Goal: Transaction & Acquisition: Purchase product/service

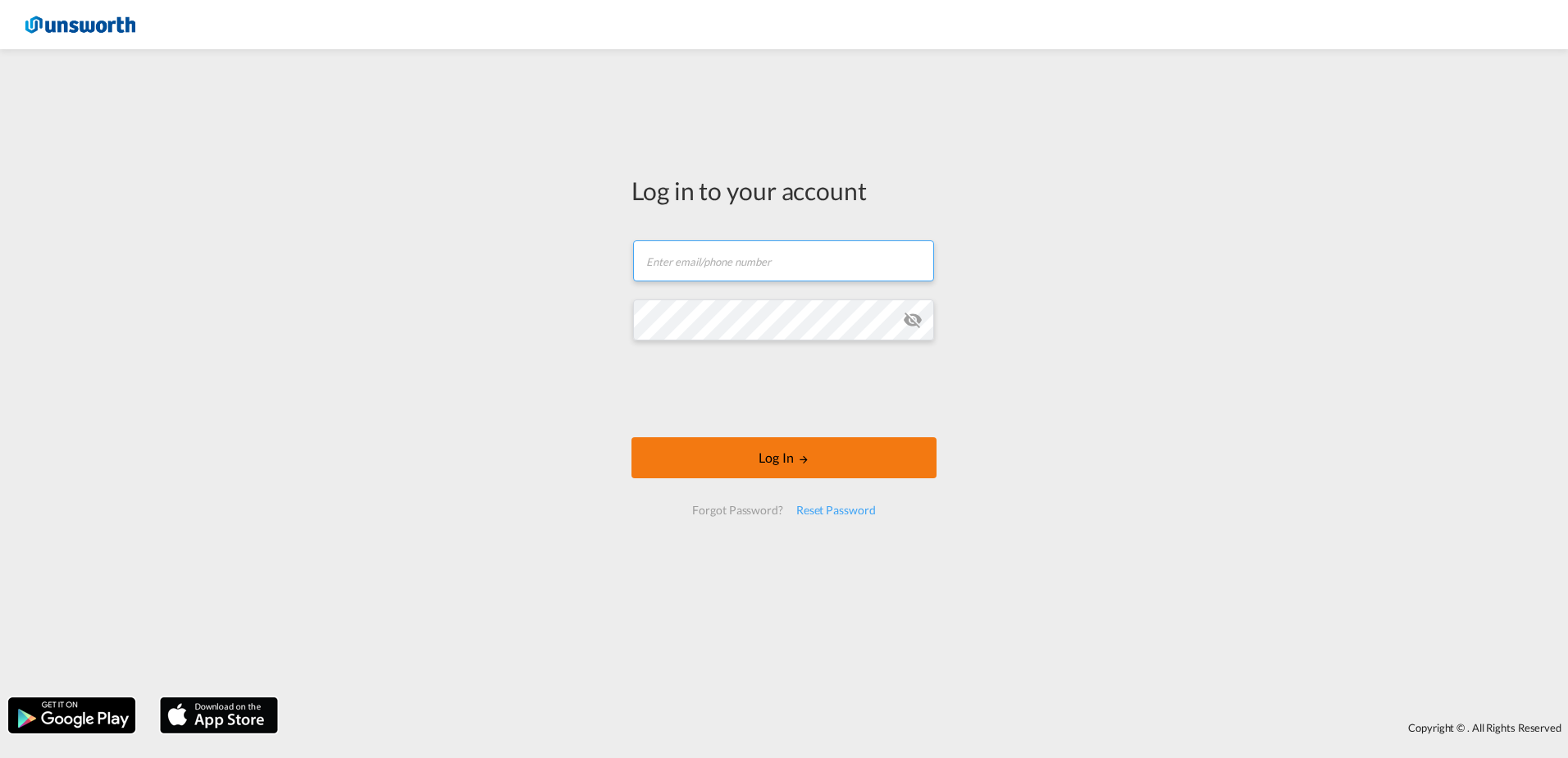
type input "[EMAIL_ADDRESS][PERSON_NAME][DOMAIN_NAME]"
click at [773, 444] on button "Log In" at bounding box center [784, 457] width 305 height 41
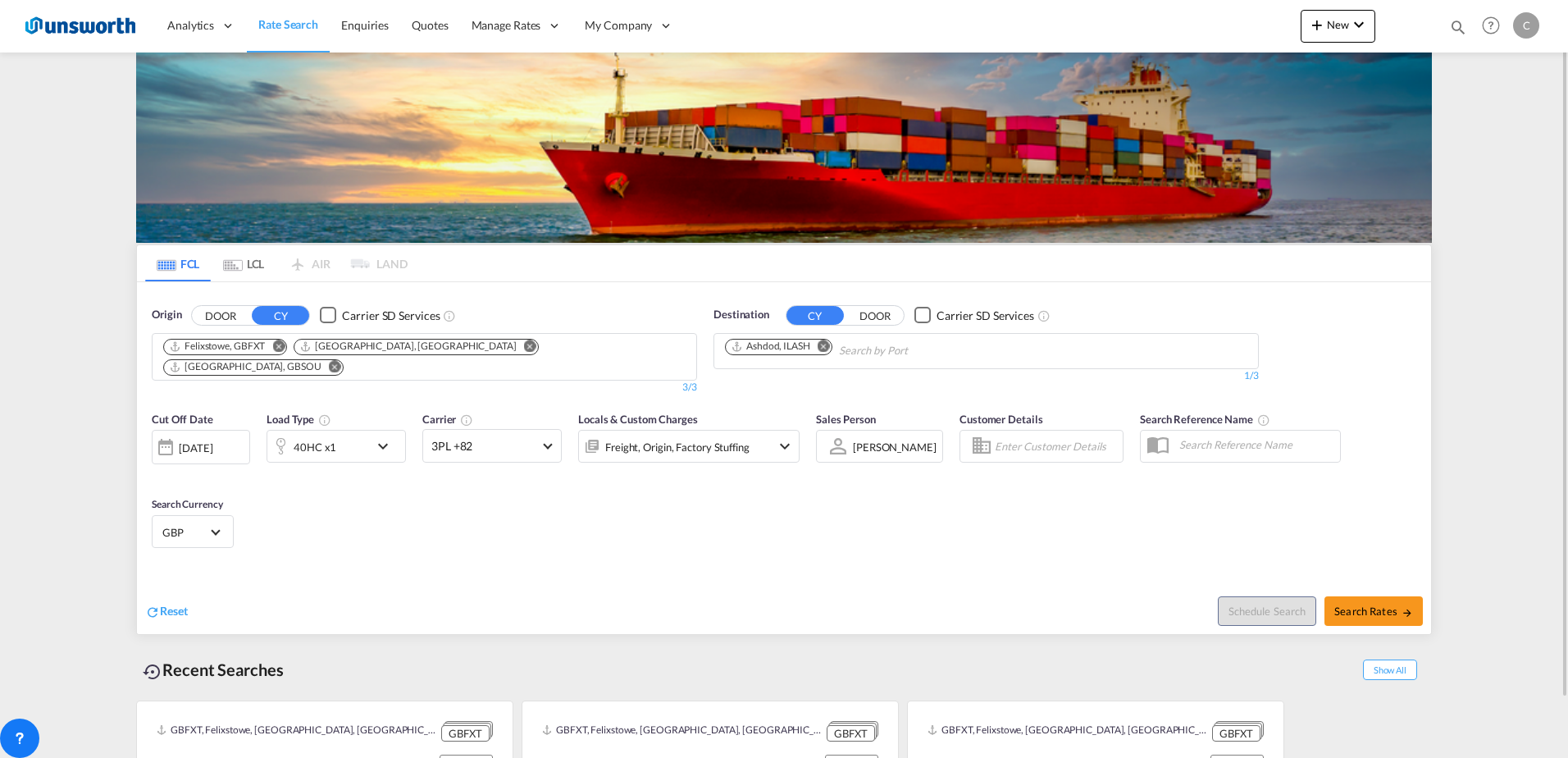
click at [341, 360] on md-icon "Remove" at bounding box center [334, 365] width 13 height 13
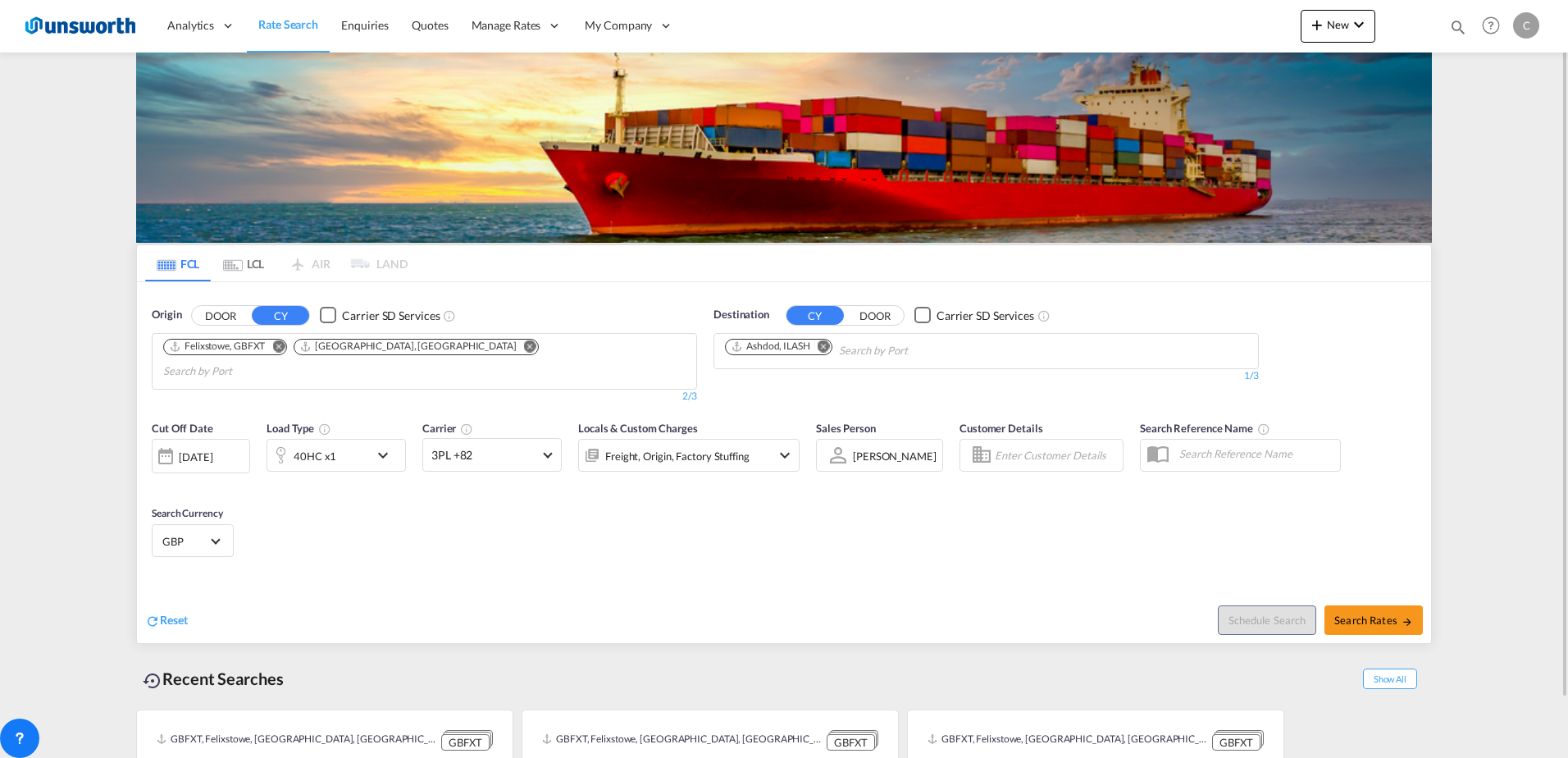
click at [524, 343] on md-icon "Remove" at bounding box center [530, 345] width 13 height 13
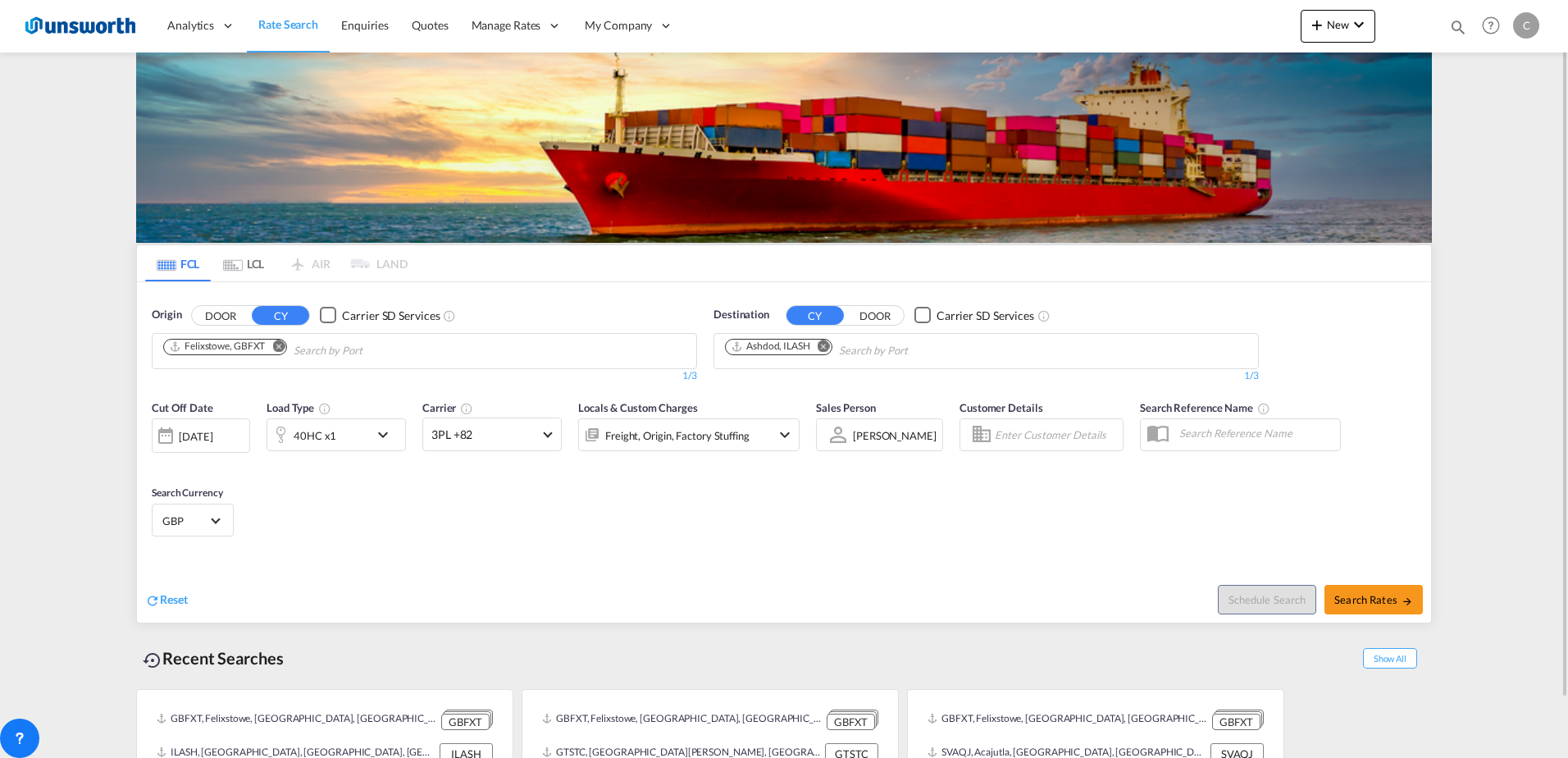
click at [280, 344] on md-icon "Remove" at bounding box center [278, 345] width 13 height 13
click at [299, 351] on input "Chips input." at bounding box center [241, 351] width 156 height 26
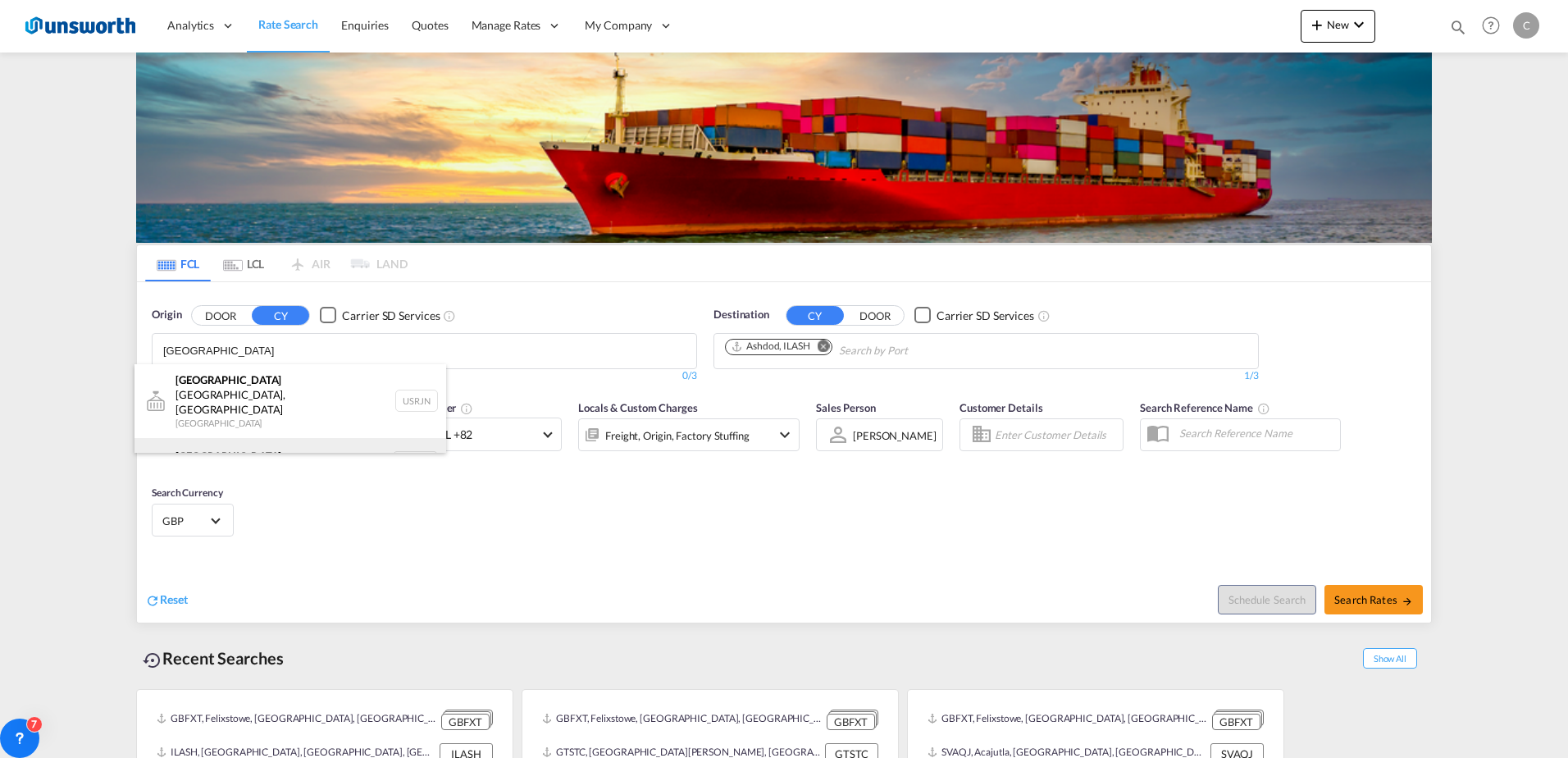
type input "[GEOGRAPHIC_DATA]"
click at [257, 438] on div "[GEOGRAPHIC_DATA] [GEOGRAPHIC_DATA] NLRTM" at bounding box center [290, 462] width 311 height 49
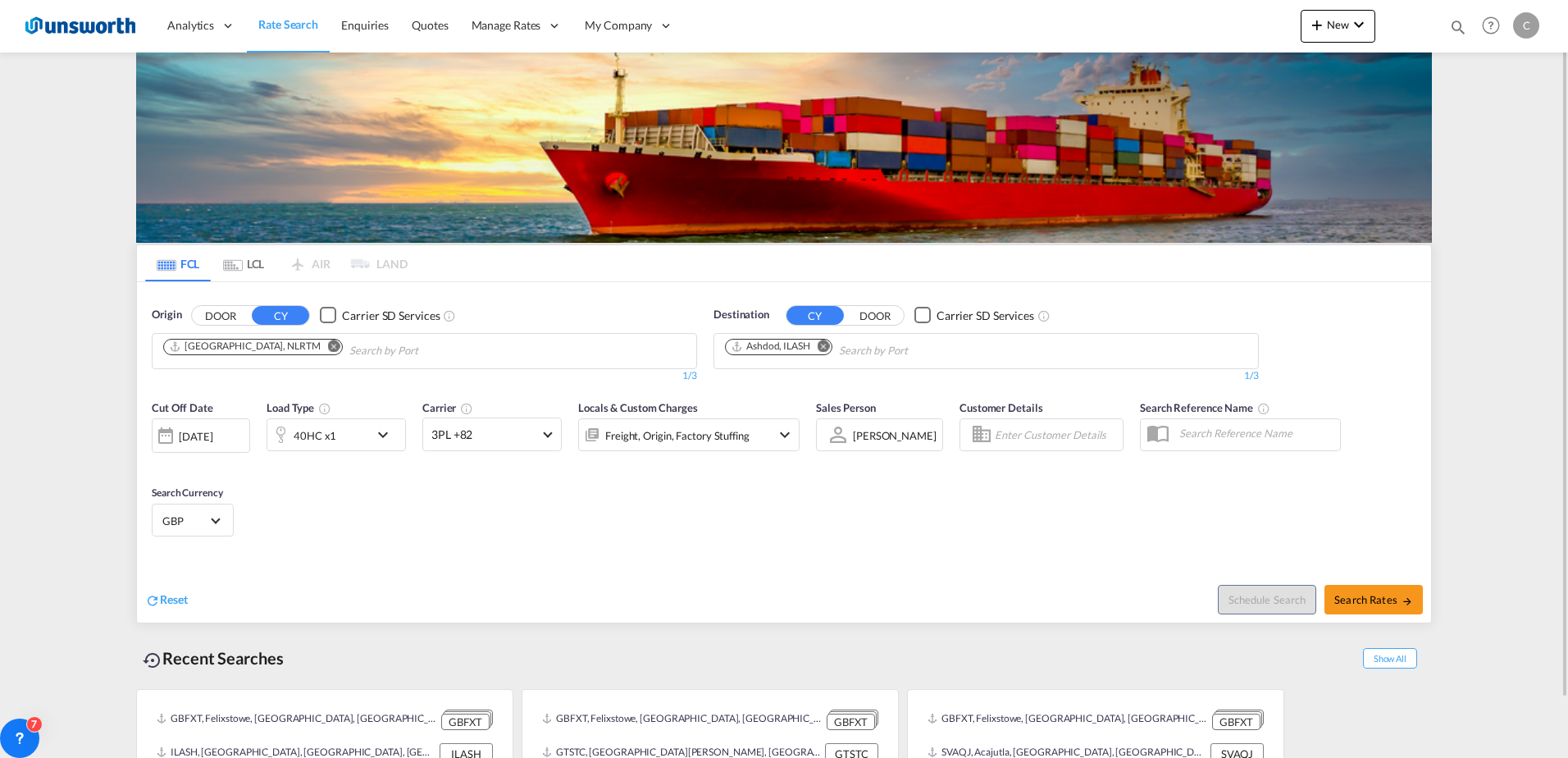
click at [830, 348] on md-icon "Remove" at bounding box center [824, 345] width 13 height 13
click at [842, 347] on body "Analytics Reports Dashboard Rate Search Enquiries Quotes" at bounding box center [784, 379] width 1568 height 758
type input "jeddah"
click at [803, 396] on div "Jeddah [GEOGRAPHIC_DATA] SAJED" at bounding box center [852, 389] width 311 height 49
click at [828, 345] on md-icon "Remove" at bounding box center [823, 345] width 13 height 13
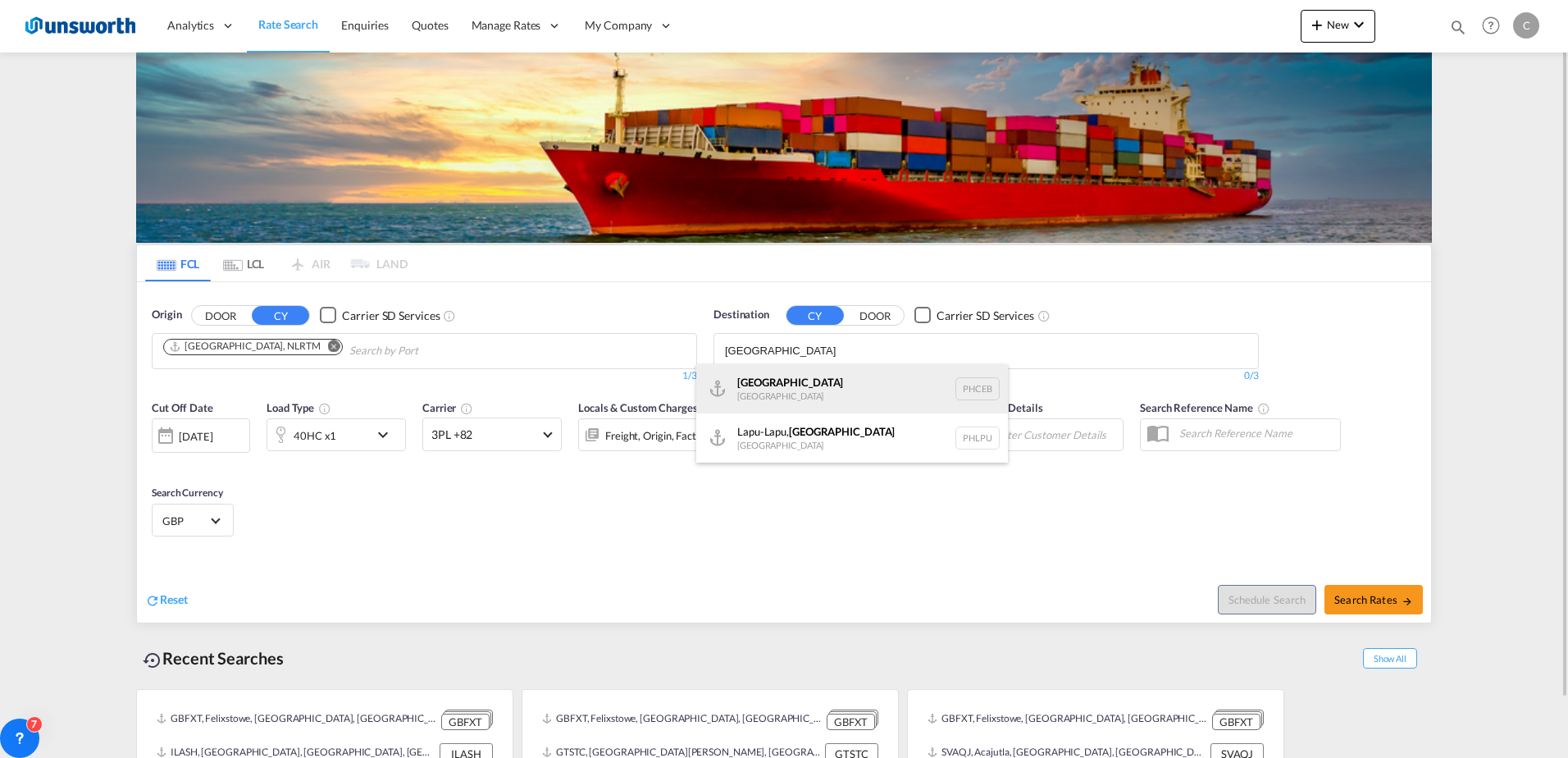
type input "[GEOGRAPHIC_DATA]"
click at [793, 383] on div "Cebu [GEOGRAPHIC_DATA] PHCEB" at bounding box center [852, 389] width 311 height 49
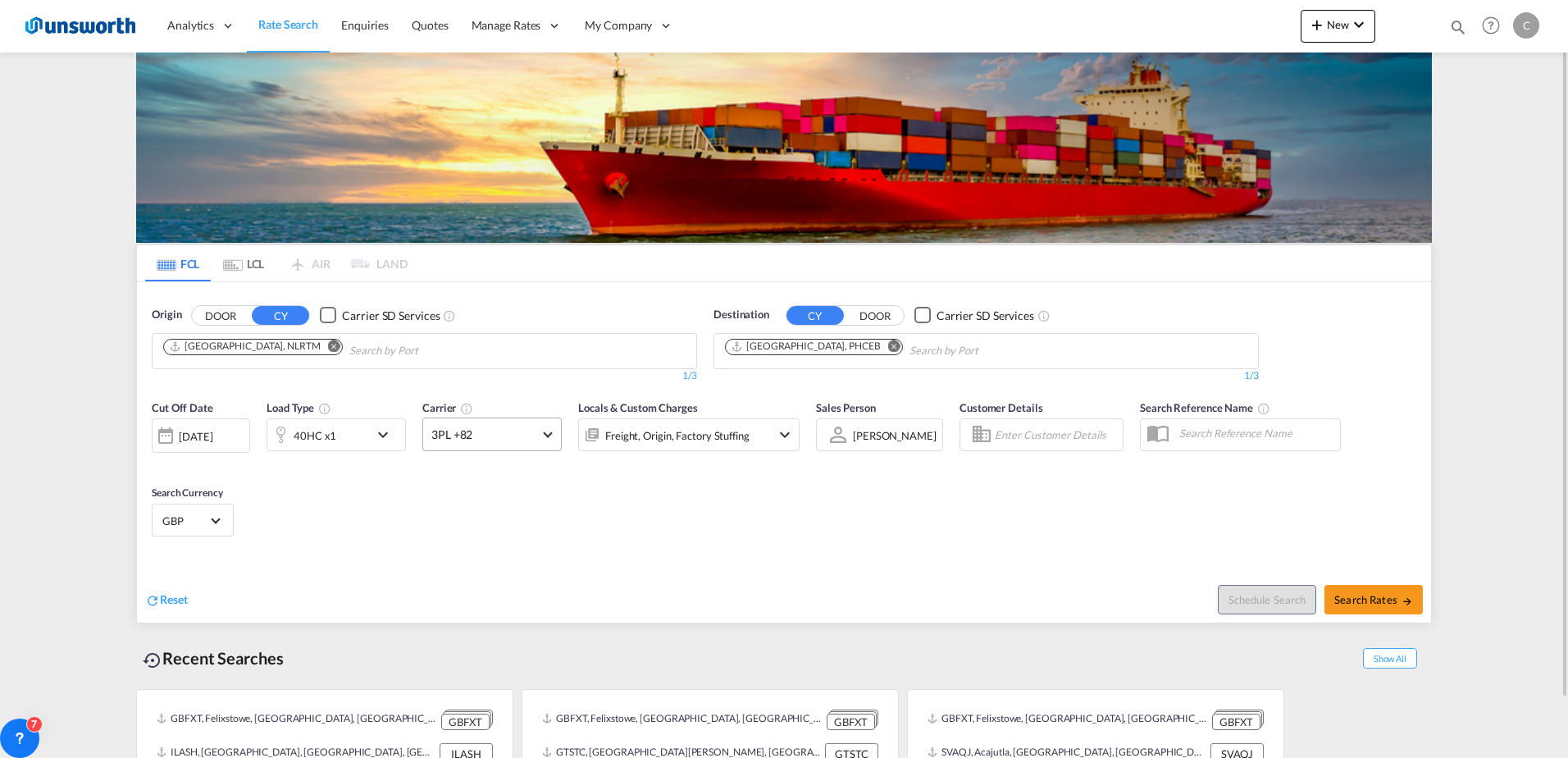
click at [548, 433] on span at bounding box center [547, 432] width 9 height 9
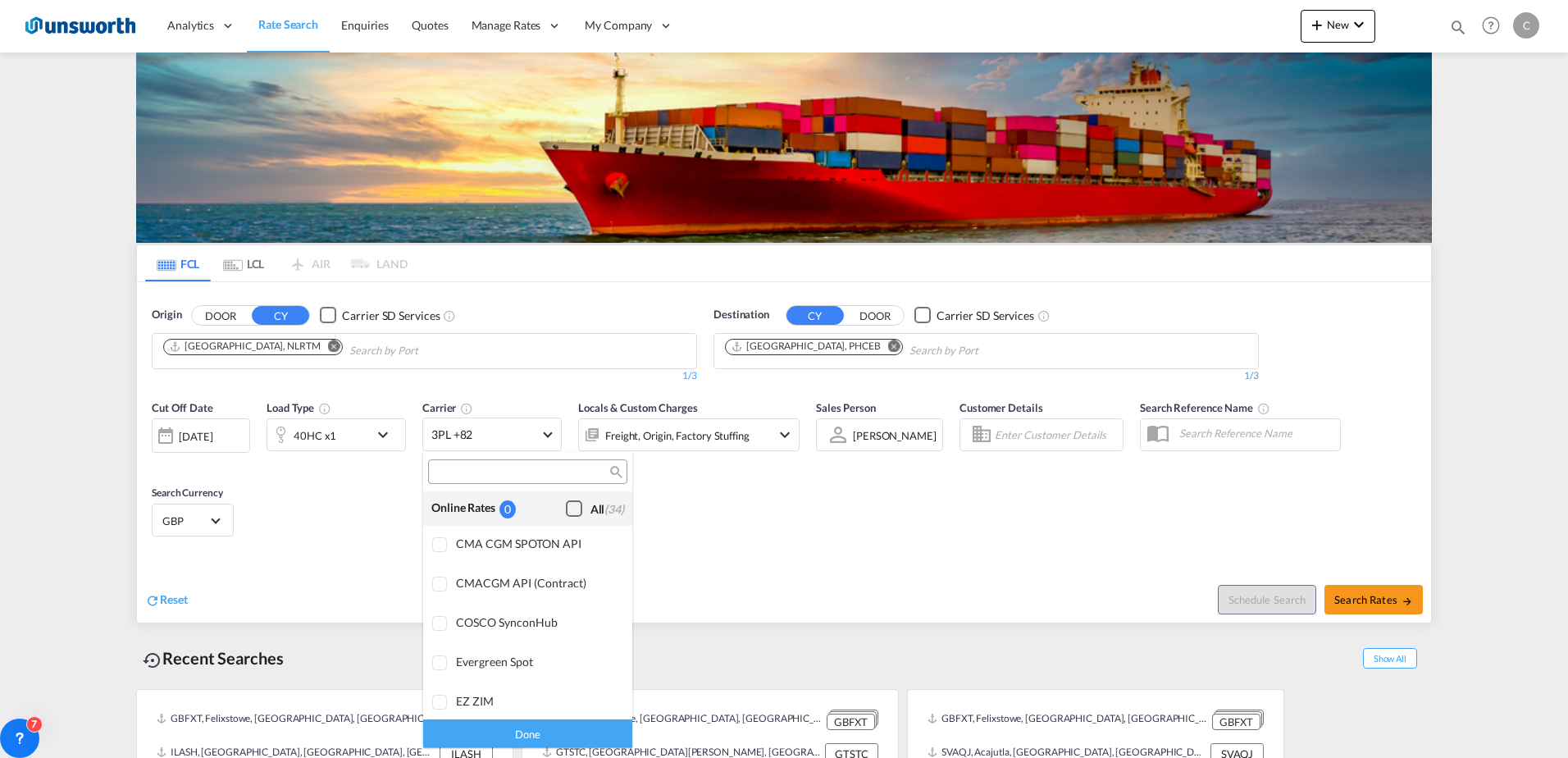
click at [566, 508] on div "Checkbox No Ink" at bounding box center [573, 509] width 16 height 16
click at [538, 740] on div "Done" at bounding box center [528, 733] width 209 height 29
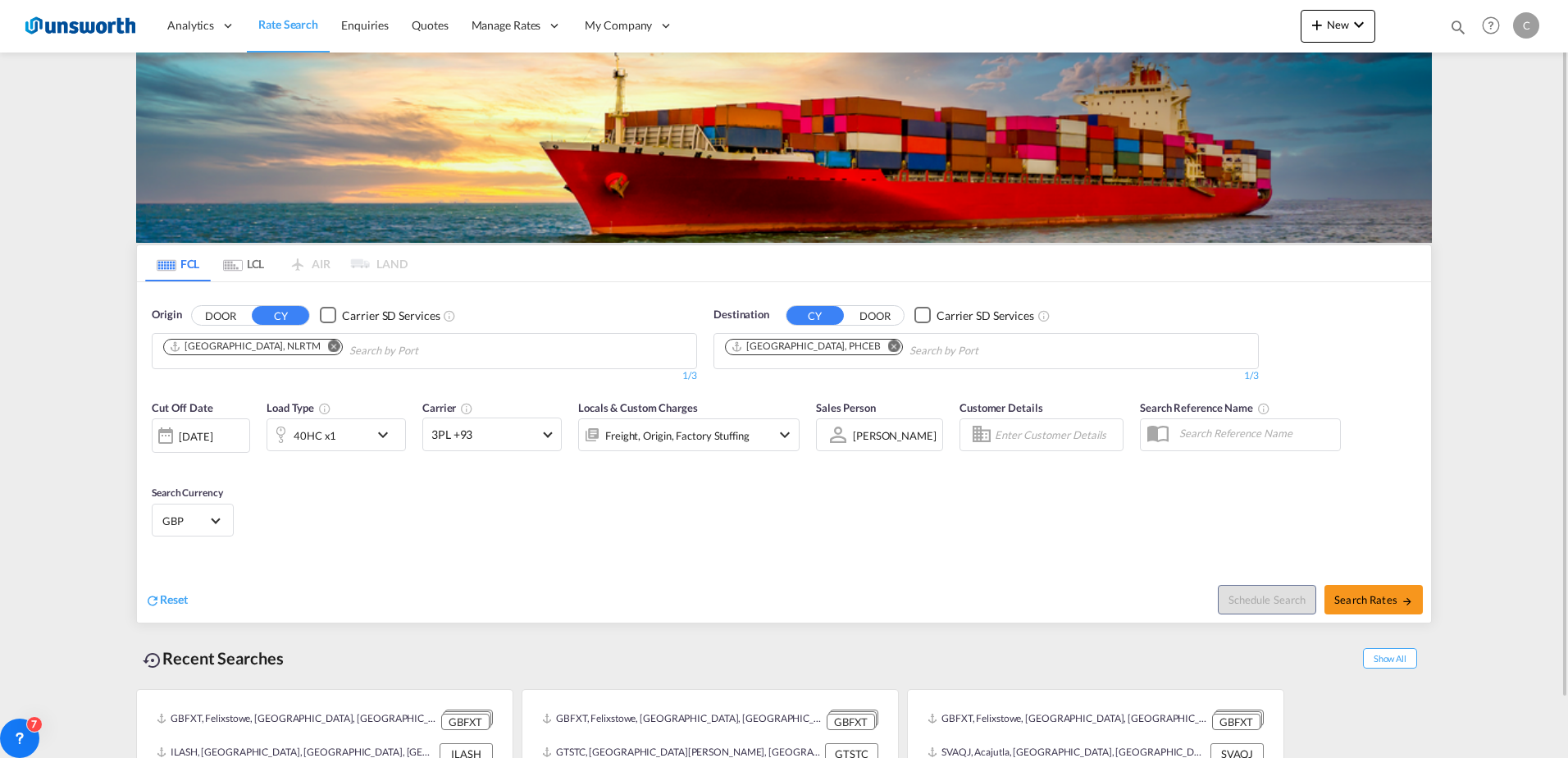
click at [386, 429] on md-icon "icon-chevron-down" at bounding box center [387, 434] width 28 height 19
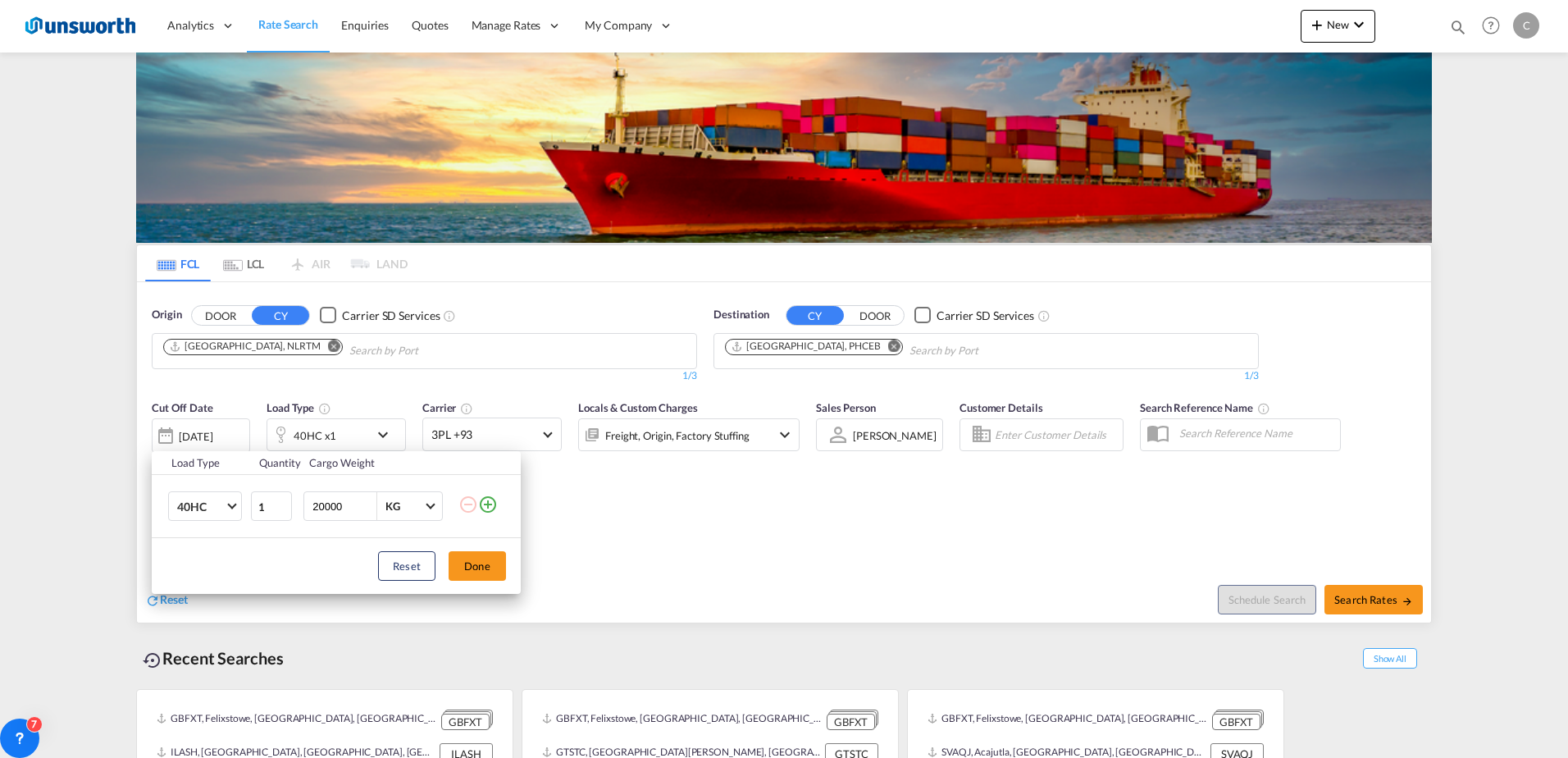
click at [724, 570] on div "Load Type Quantity Cargo Weight 40HC 20GP 40GP 40HC 45HC 20RE 40RE 40HR 20OT 40…" at bounding box center [784, 379] width 1568 height 758
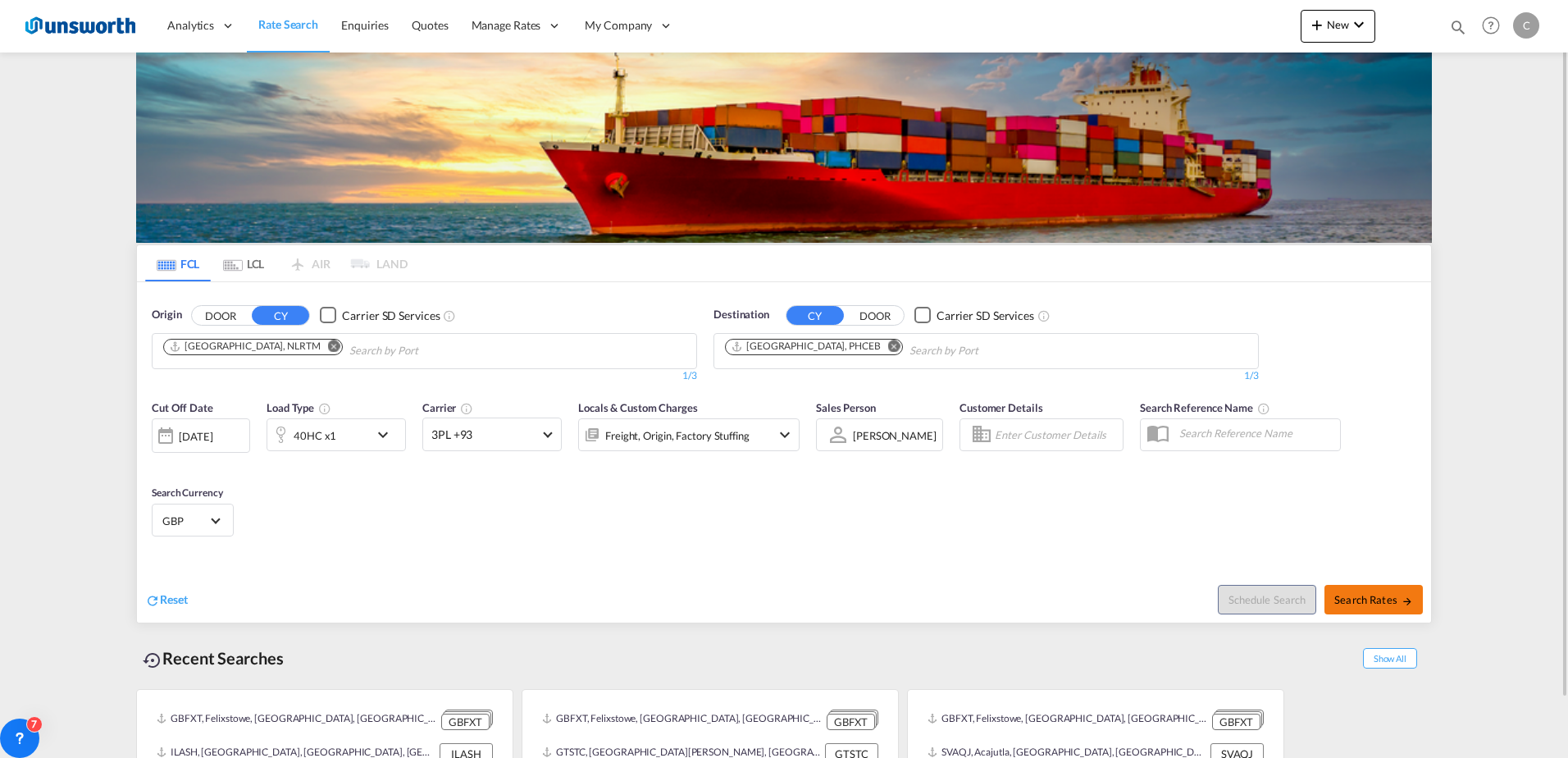
click at [1369, 595] on span "Search Rates" at bounding box center [1373, 599] width 78 height 14
type input "NLRTM to PHCEB / [DATE]"
